Goal: Information Seeking & Learning: Learn about a topic

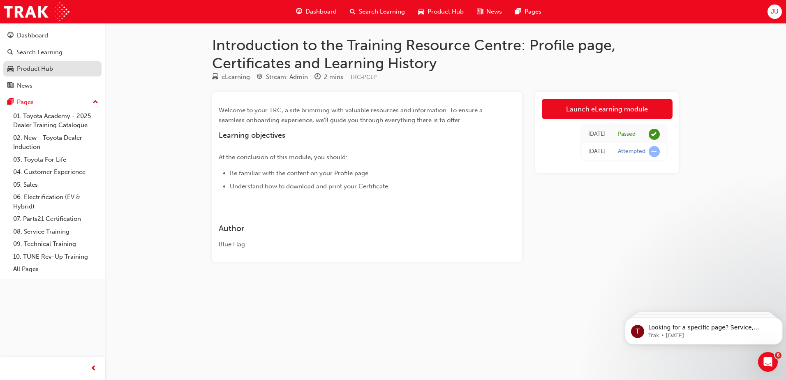
click at [42, 72] on div "Product Hub" at bounding box center [35, 68] width 36 height 9
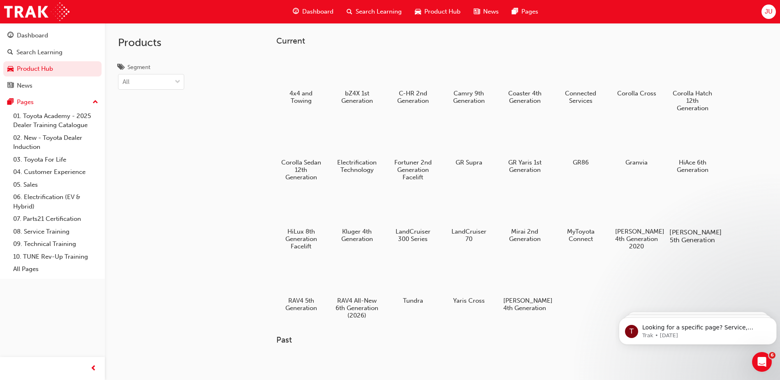
click at [685, 210] on div at bounding box center [693, 208] width 46 height 33
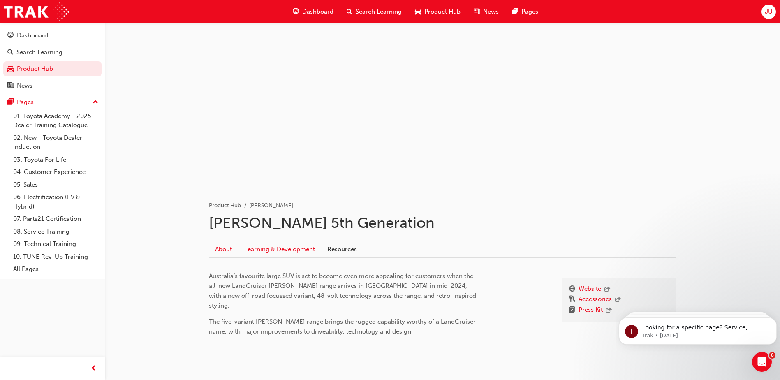
click at [262, 250] on link "Learning & Development" at bounding box center [279, 249] width 83 height 16
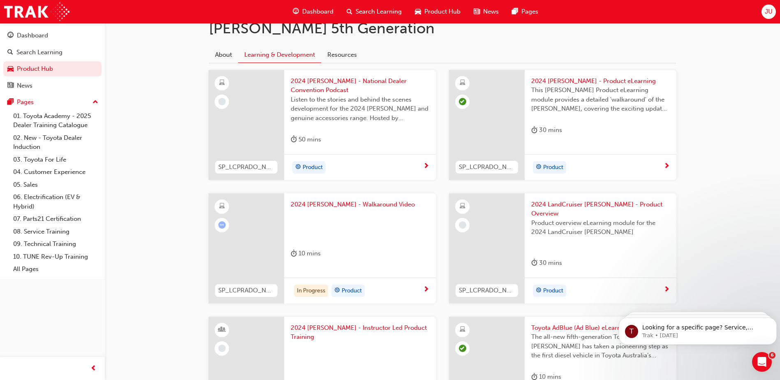
scroll to position [206, 0]
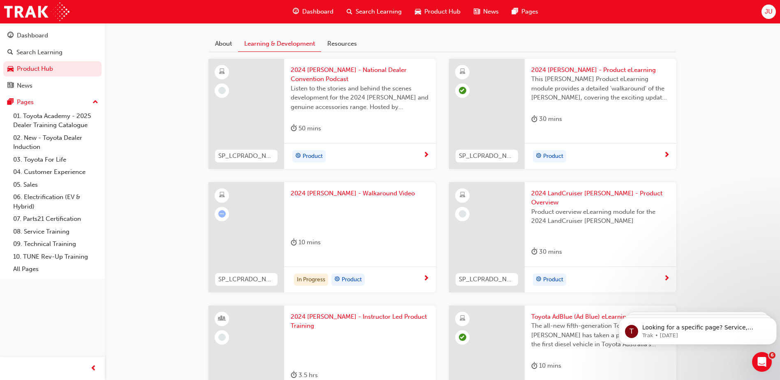
click at [320, 192] on span "2024 [PERSON_NAME] - Walkaround Video" at bounding box center [360, 193] width 139 height 9
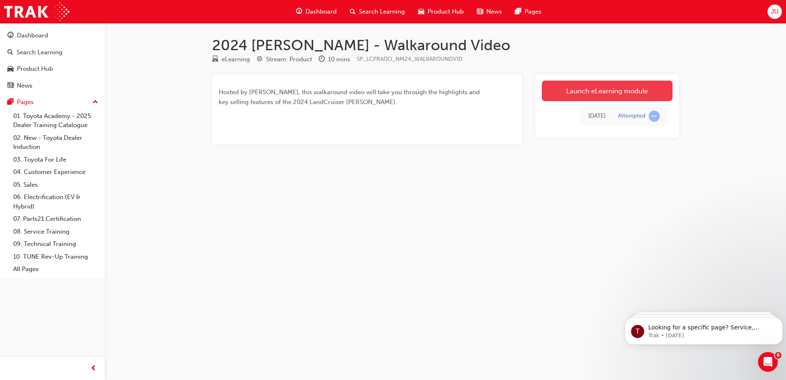
click at [610, 89] on link "Launch eLearning module" at bounding box center [607, 91] width 131 height 21
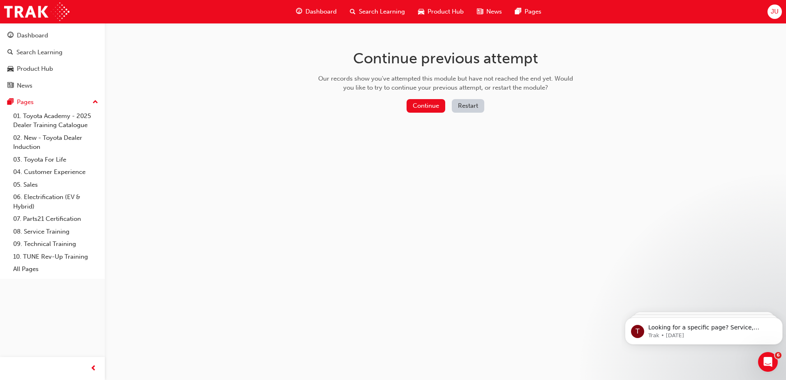
click at [464, 104] on button "Restart" at bounding box center [468, 106] width 32 height 14
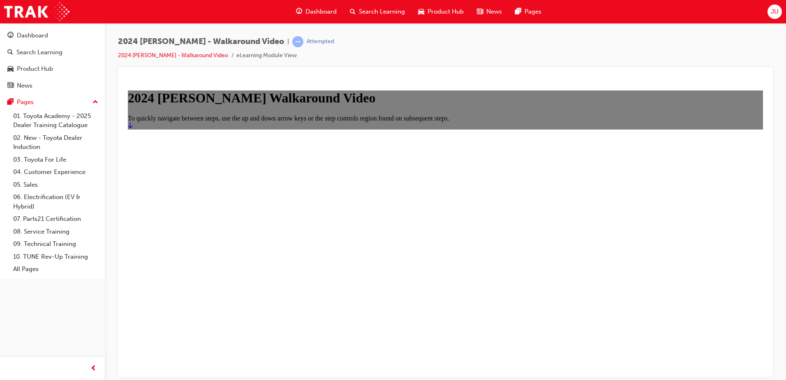
click at [133, 128] on icon "Start" at bounding box center [130, 125] width 5 height 7
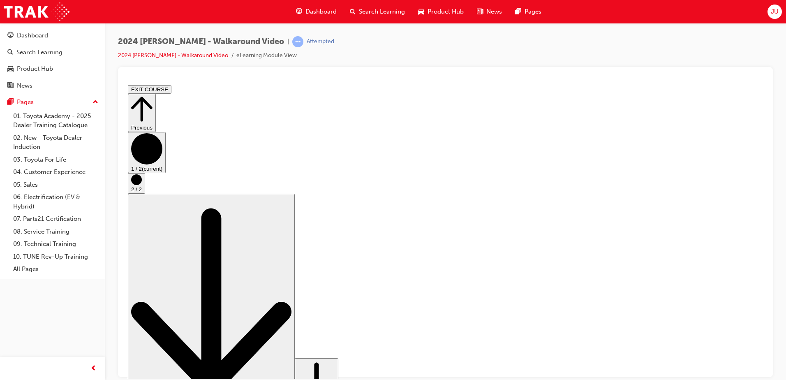
drag, startPoint x: 668, startPoint y: 337, endPoint x: 657, endPoint y: 336, distance: 11.5
click at [171, 89] on button "EXIT COURSE" at bounding box center [150, 89] width 44 height 9
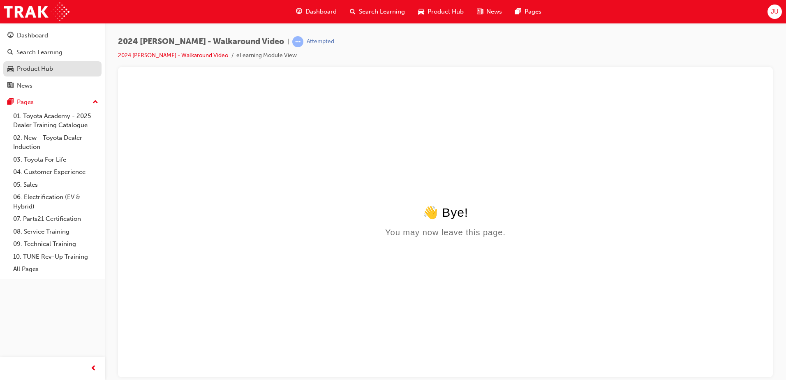
click at [34, 69] on div "Product Hub" at bounding box center [35, 68] width 36 height 9
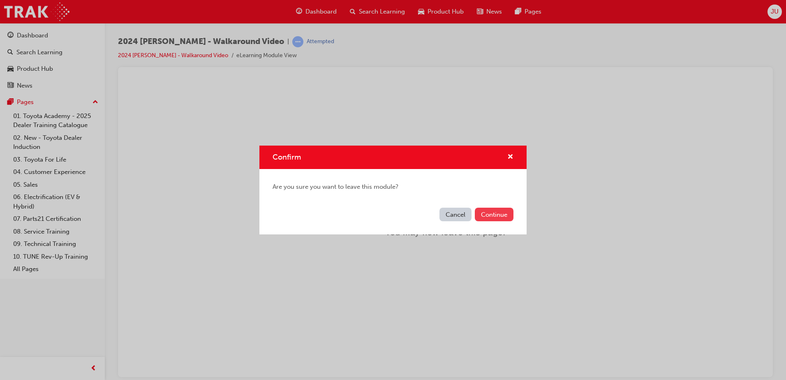
click at [491, 214] on button "Continue" at bounding box center [494, 215] width 39 height 14
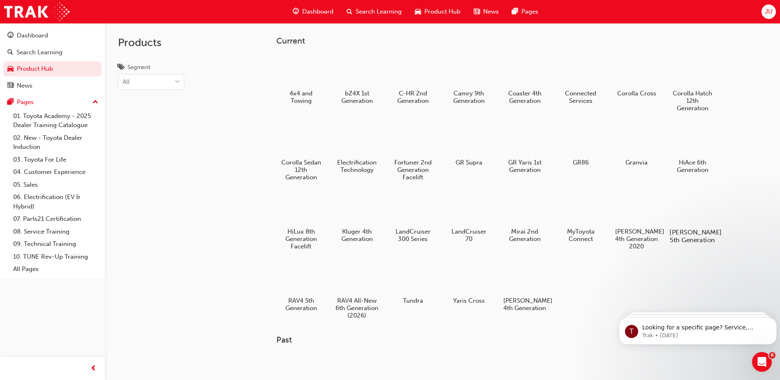
click at [699, 211] on div at bounding box center [693, 208] width 46 height 33
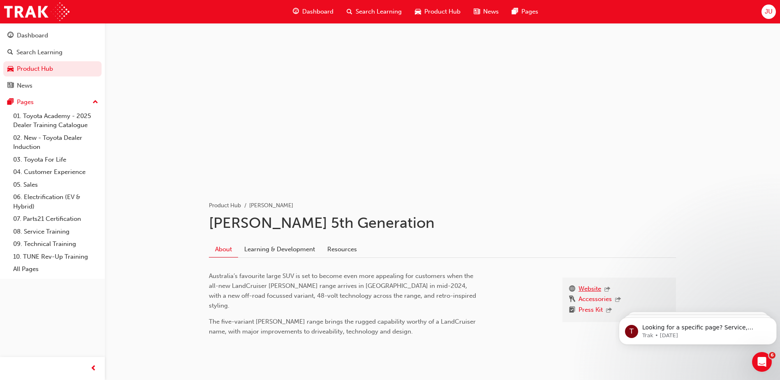
click at [587, 288] on link "Website" at bounding box center [589, 289] width 23 height 11
